Goal: Book appointment/travel/reservation

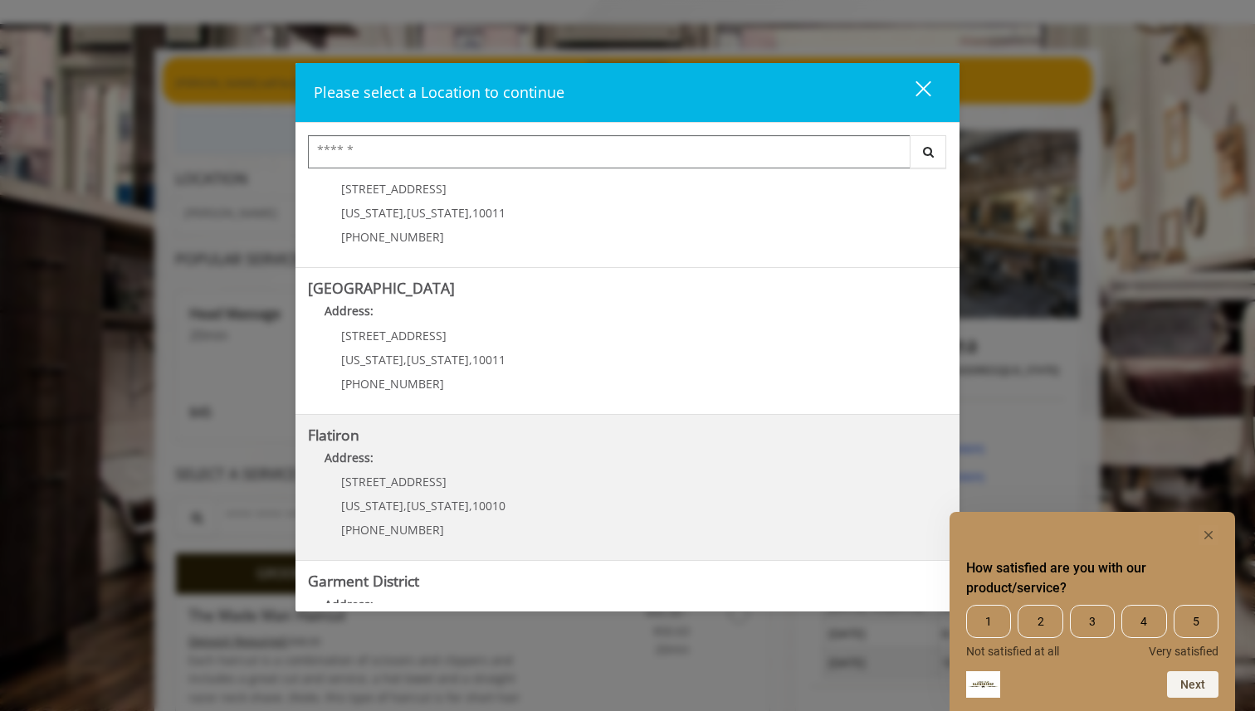
scroll to position [306, 0]
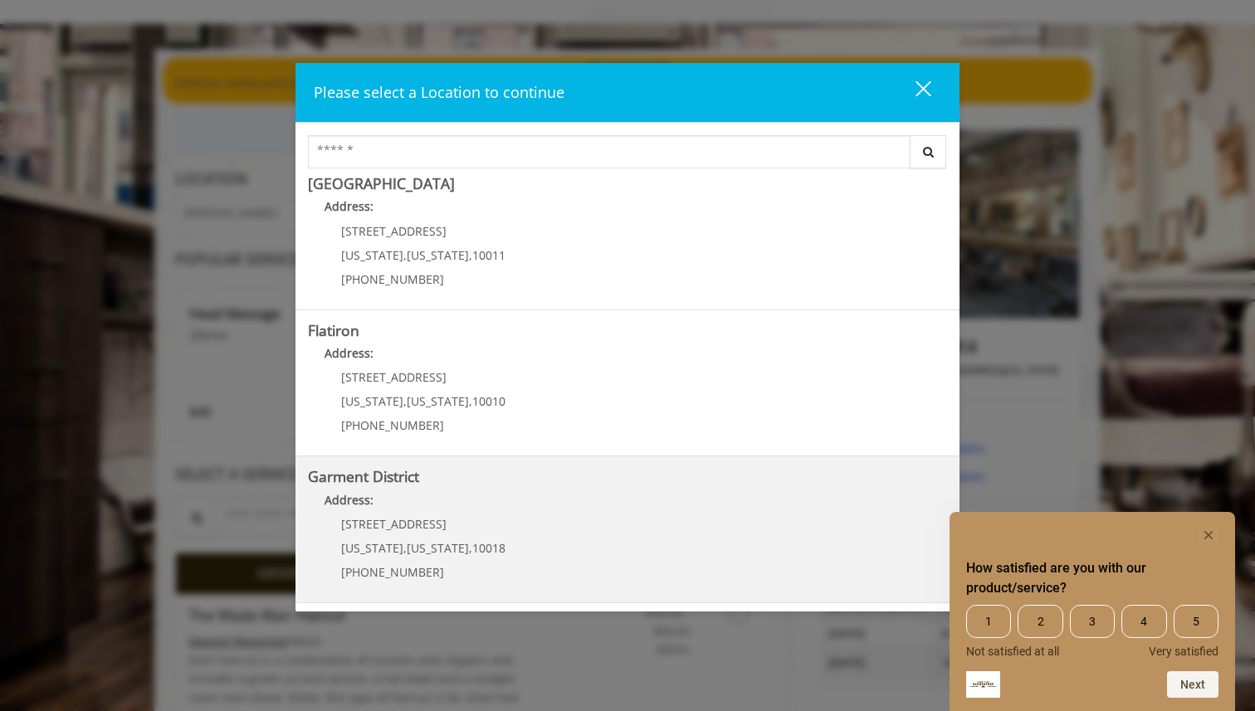
click at [628, 476] on h5 "Garment District" at bounding box center [627, 477] width 639 height 16
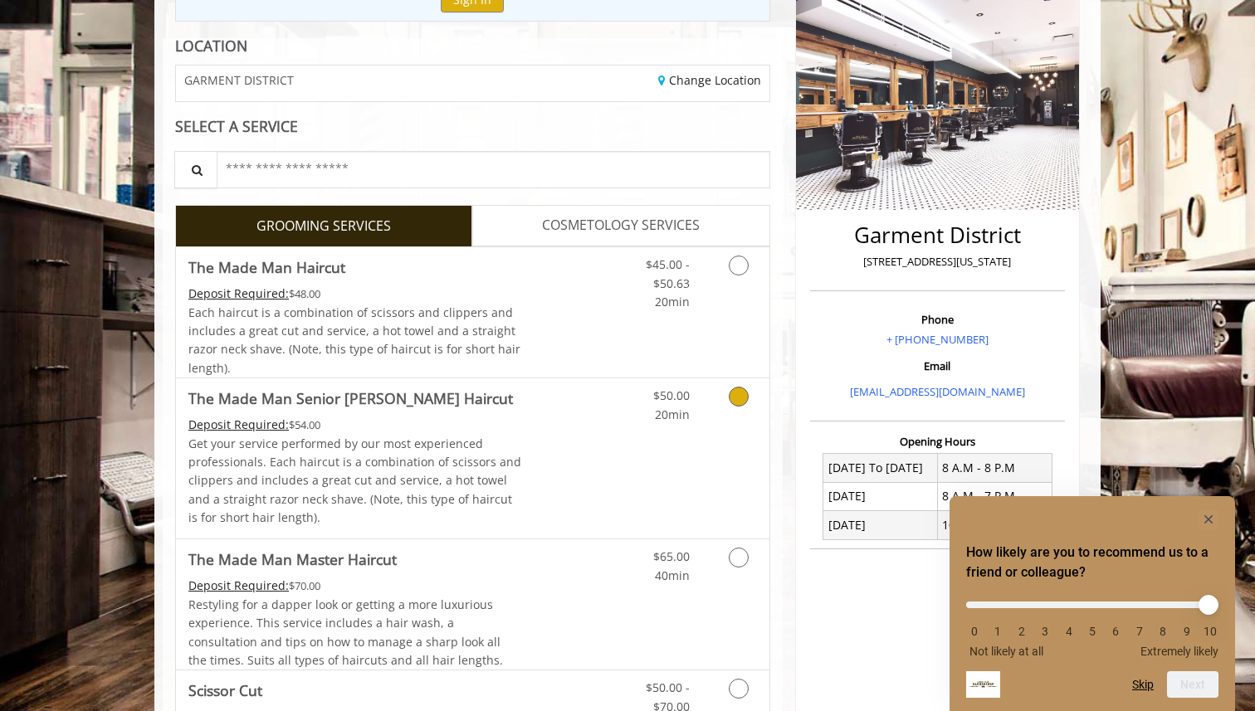
scroll to position [343, 0]
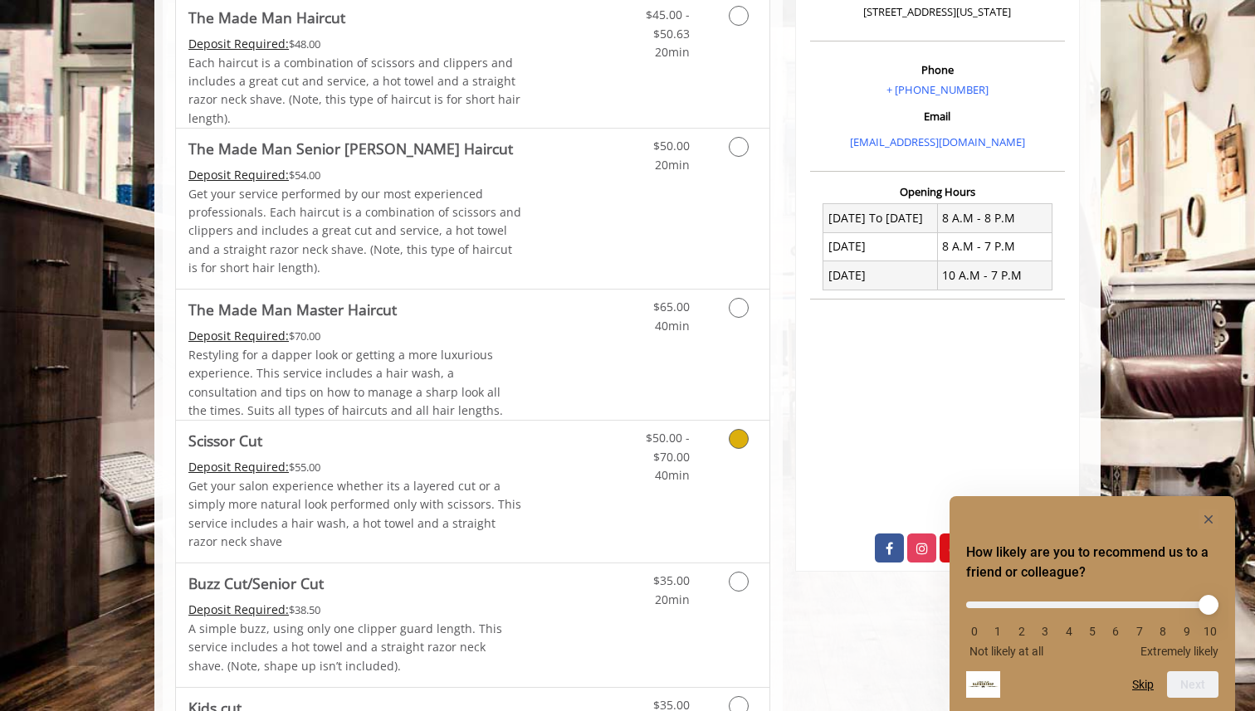
click at [613, 516] on link "Discounted Price" at bounding box center [571, 492] width 99 height 142
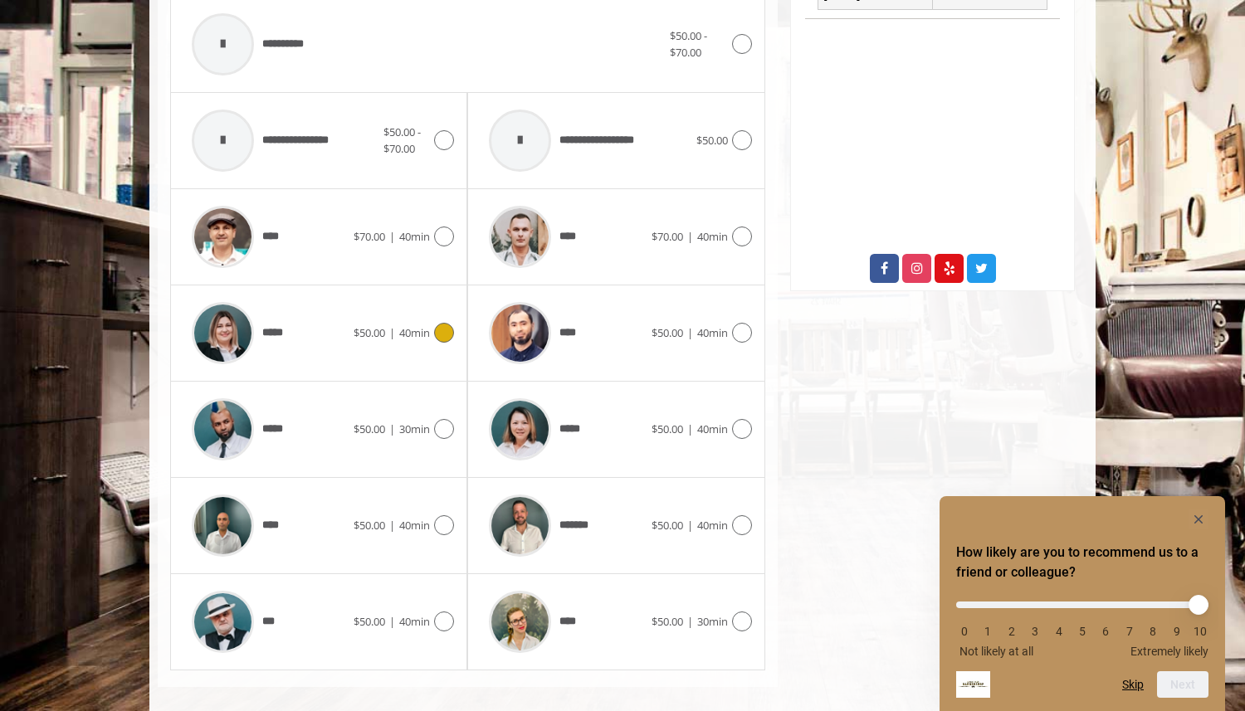
scroll to position [758, 0]
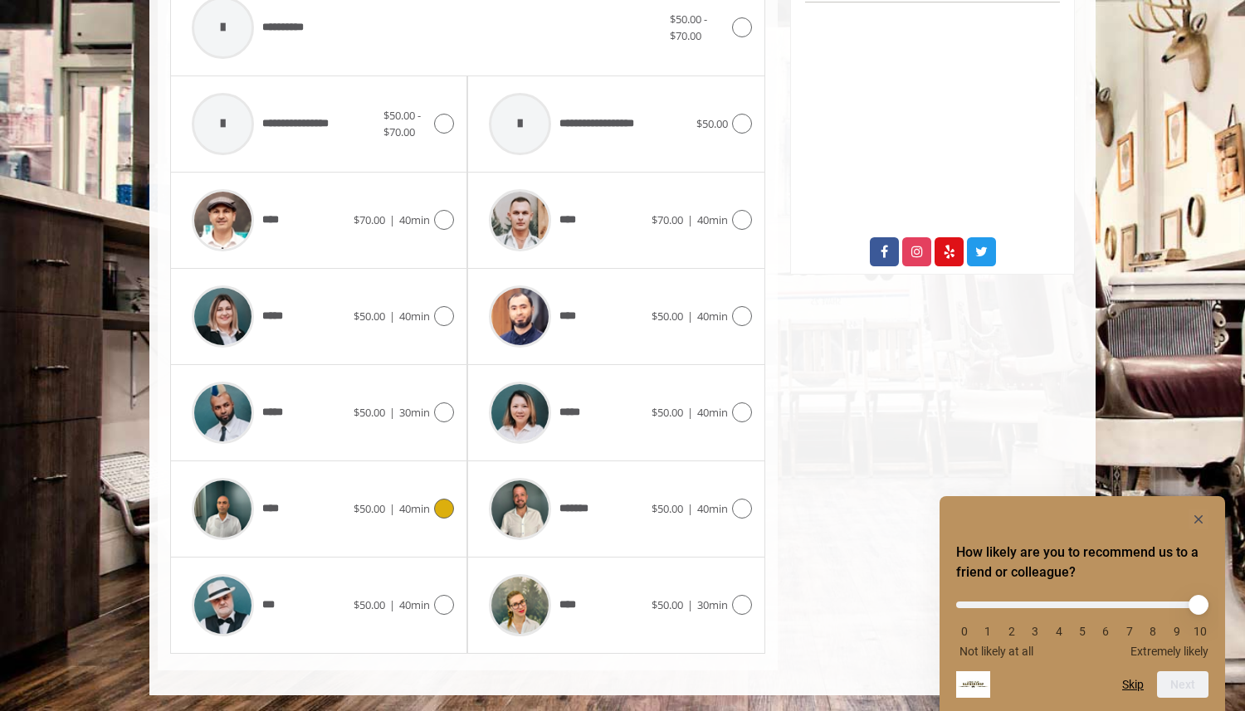
click at [330, 531] on div "****" at bounding box center [268, 509] width 170 height 79
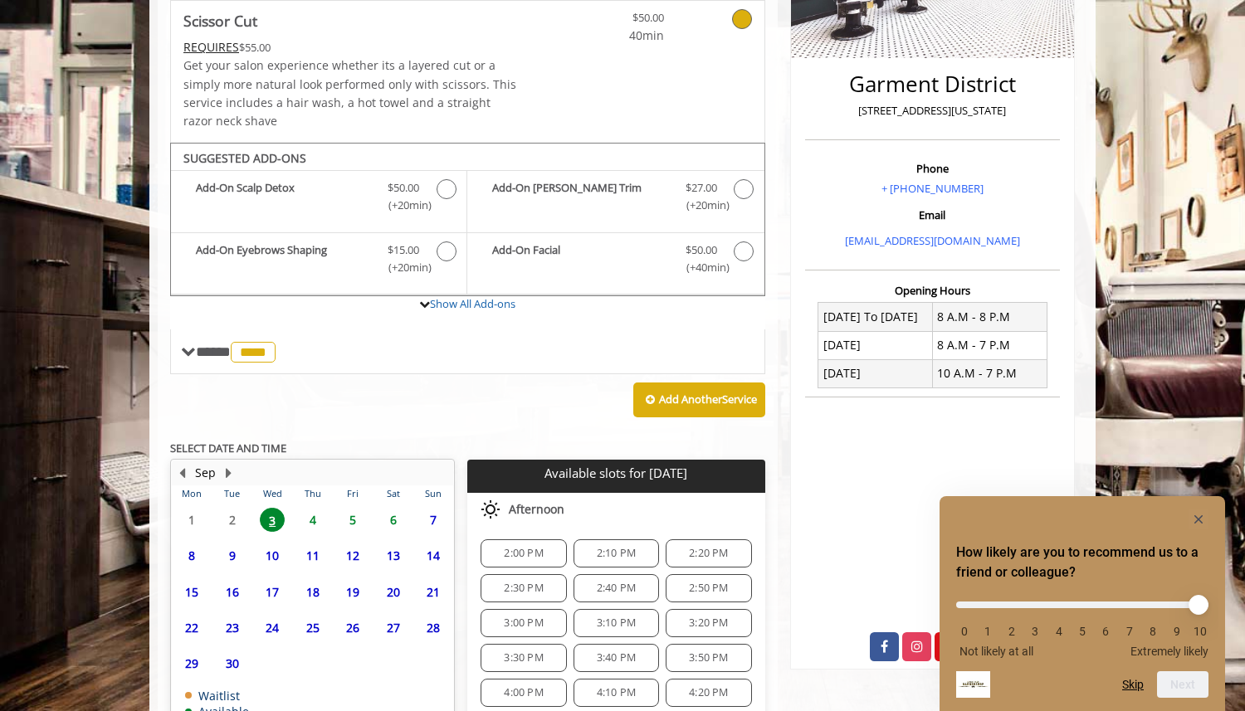
scroll to position [476, 0]
